Goal: Check status: Check status

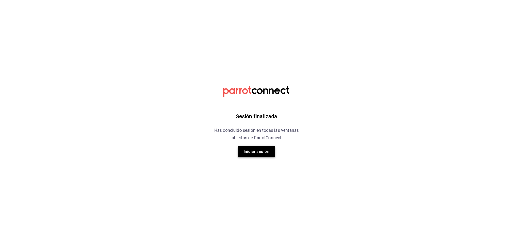
click at [249, 149] on button "Iniciar sesión" at bounding box center [256, 151] width 37 height 11
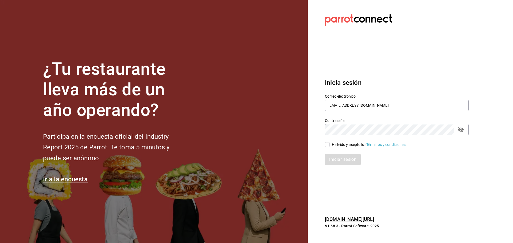
click at [325, 143] on input "He leído y acepto los Términos y condiciones." at bounding box center [327, 144] width 5 height 5
checkbox input "true"
click at [334, 157] on button "Iniciar sesión" at bounding box center [343, 159] width 36 height 11
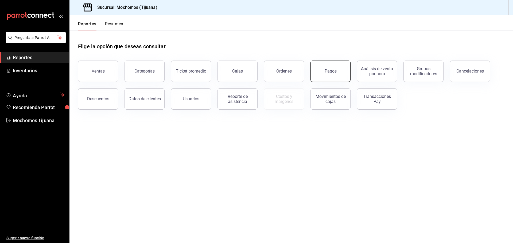
click at [318, 75] on button "Pagos" at bounding box center [330, 71] width 40 height 21
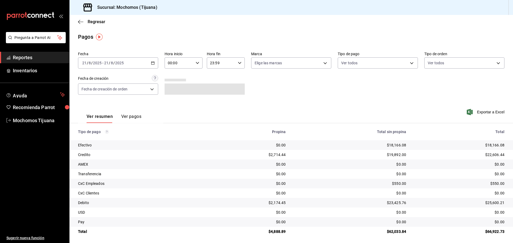
click at [151, 64] on \(Stroke\) "button" at bounding box center [152, 63] width 3 height 3
click at [112, 78] on span "Hoy" at bounding box center [102, 79] width 41 height 6
click at [193, 62] on div "00:00 Hora inicio" at bounding box center [183, 62] width 38 height 11
click at [170, 102] on span "04" at bounding box center [173, 101] width 10 height 4
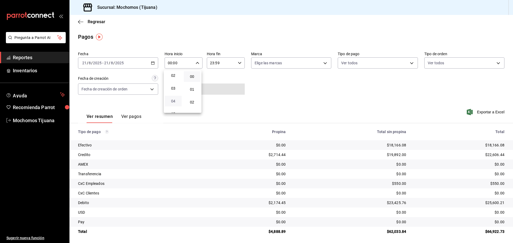
type input "04:00"
click at [409, 64] on div at bounding box center [256, 121] width 513 height 243
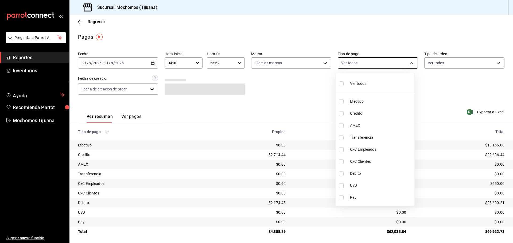
click at [409, 62] on body "Pregunta a Parrot AI Reportes Inventarios Ayuda Recomienda Parrot Mochomos Tiju…" at bounding box center [256, 121] width 513 height 243
click at [372, 112] on span "Credito" at bounding box center [381, 114] width 62 height 6
type input "a27a072c-b141-4985-9f83-ae60dbe2196b"
checkbox input "true"
click at [368, 176] on span "Debito" at bounding box center [383, 174] width 62 height 6
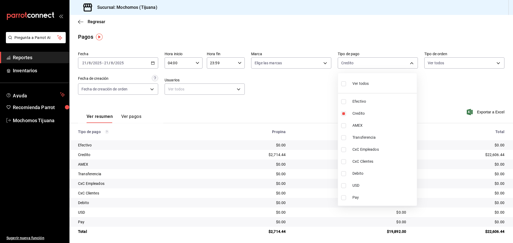
type input "a27a072c-b141-4985-9f83-ae60dbe2196b,b7370aa5-450f-4a05-bab4-2784151f97fb"
checkbox input "true"
